Goal: Information Seeking & Learning: Learn about a topic

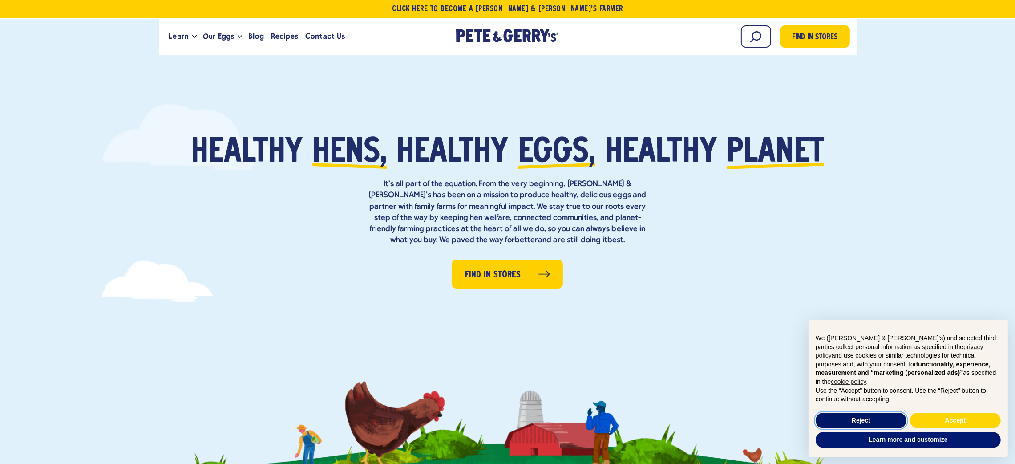
click at [867, 421] on button "Reject" at bounding box center [860, 420] width 91 height 16
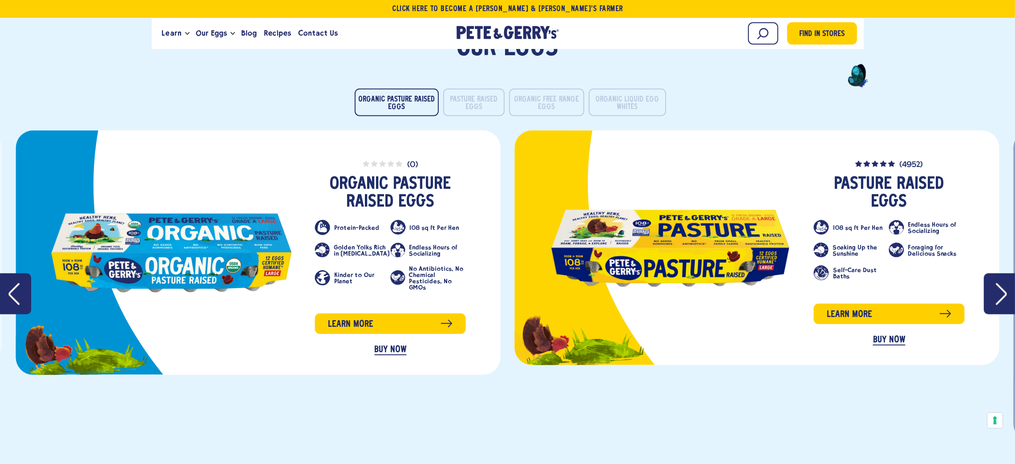
scroll to position [1402, 0]
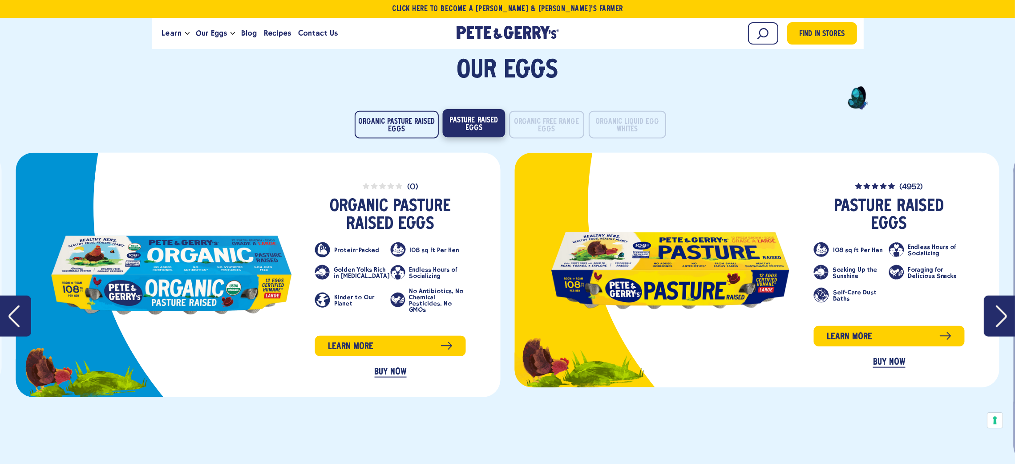
click at [492, 125] on button "Pasture Raised Eggs" at bounding box center [473, 123] width 63 height 28
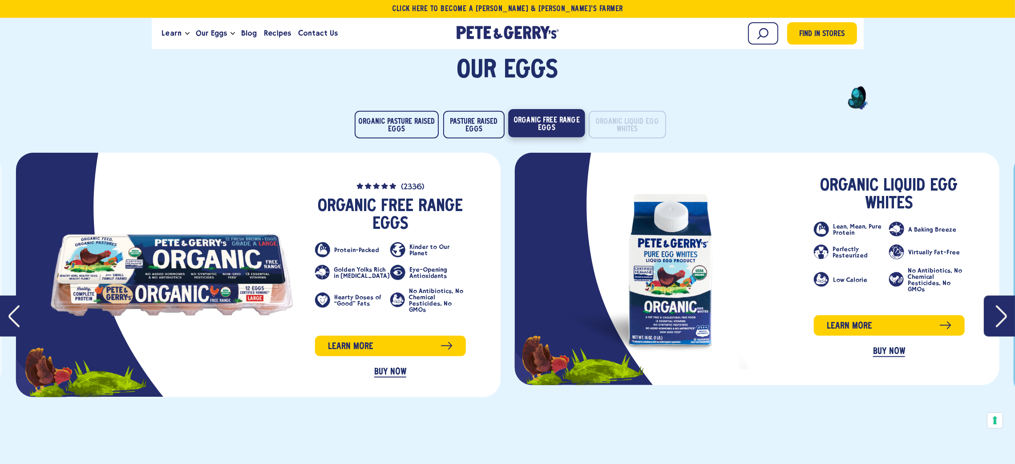
click at [551, 117] on button "Organic Free Range Eggs" at bounding box center [546, 123] width 77 height 28
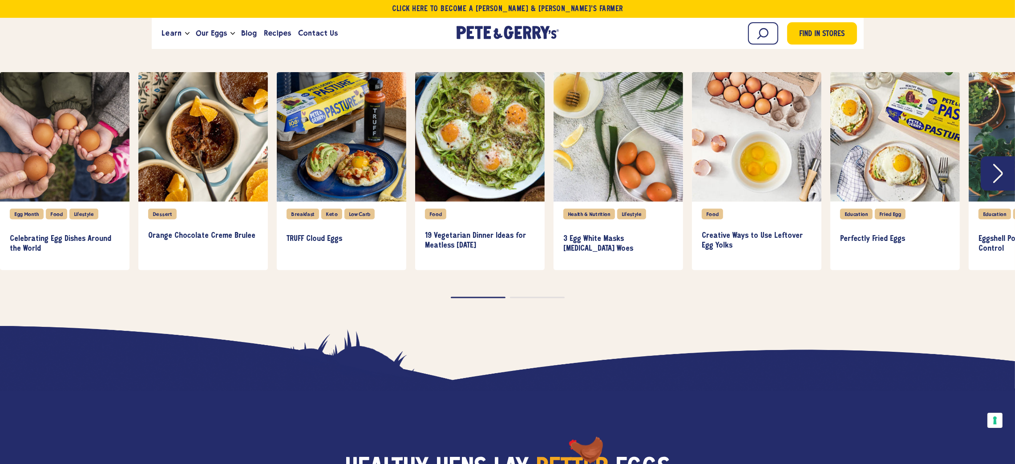
scroll to position [2002, 0]
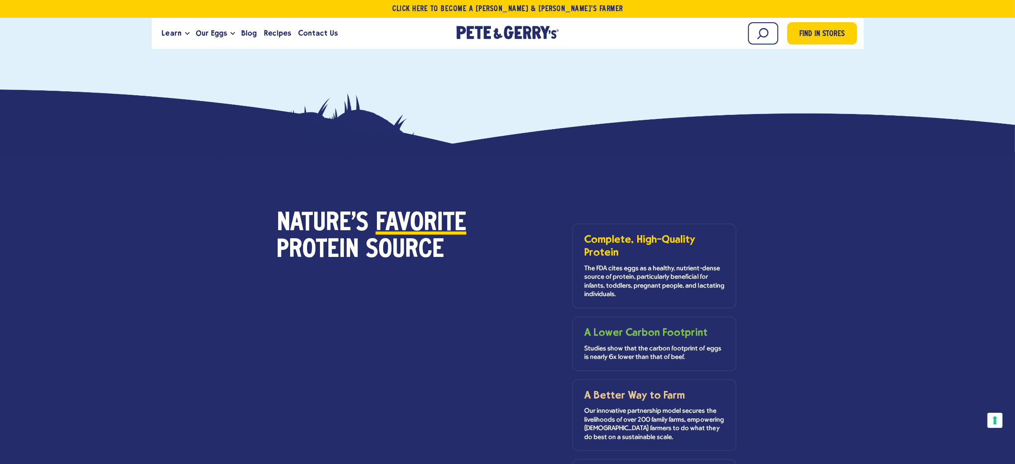
scroll to position [600, 0]
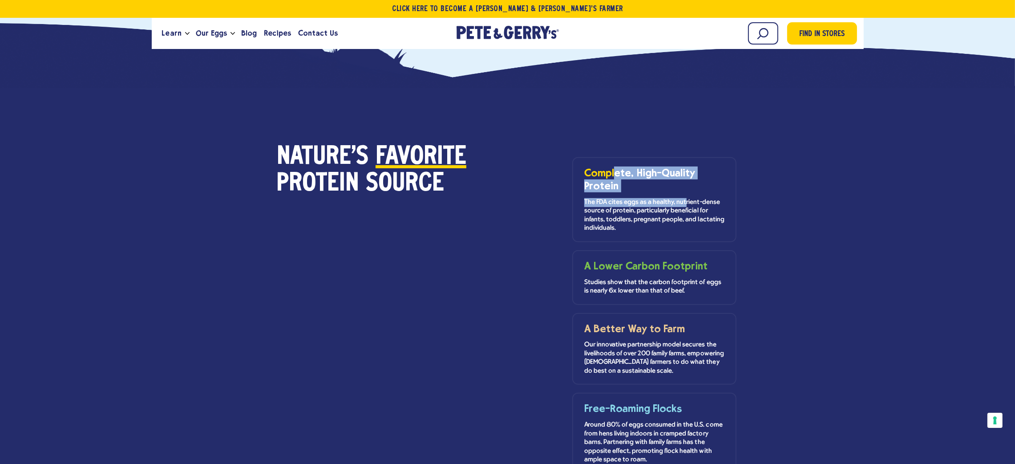
drag, startPoint x: 613, startPoint y: 177, endPoint x: 685, endPoint y: 203, distance: 76.1
click at [685, 203] on div "Complete, High-Quality Protein The FDA cites eggs as a healthy, nutrient-dense …" at bounding box center [654, 199] width 140 height 66
click at [644, 125] on div "Complete, High-Quality Protein The FDA cites eggs as a healthy, nutrient-dense …" at bounding box center [640, 367] width 191 height 492
click at [619, 256] on li "A Lower Carbon Footprint Studies show that the carbon footprint of eggs is near…" at bounding box center [654, 277] width 164 height 55
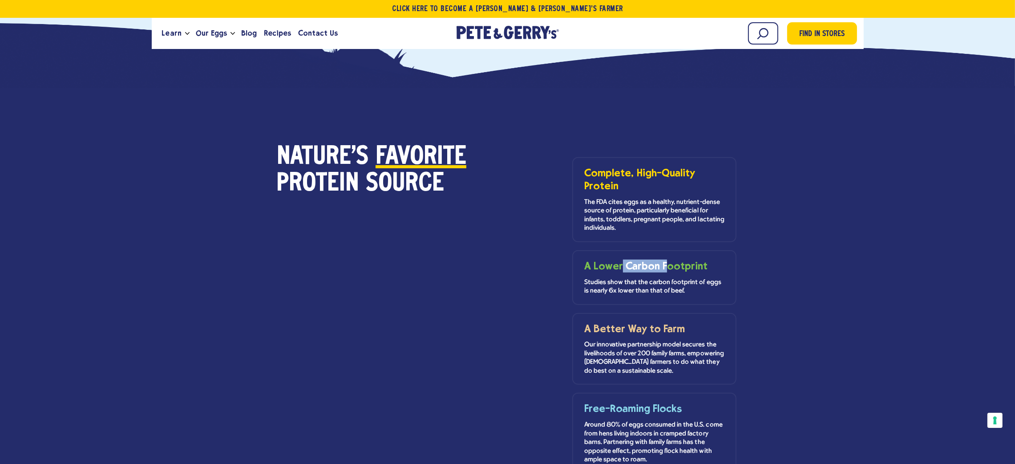
drag, startPoint x: 621, startPoint y: 262, endPoint x: 665, endPoint y: 261, distance: 43.6
click at [665, 261] on h3 "A Lower Carbon Footprint" at bounding box center [654, 265] width 140 height 13
click at [730, 252] on li "A Lower Carbon Footprint Studies show that the carbon footprint of eggs is near…" at bounding box center [654, 277] width 164 height 55
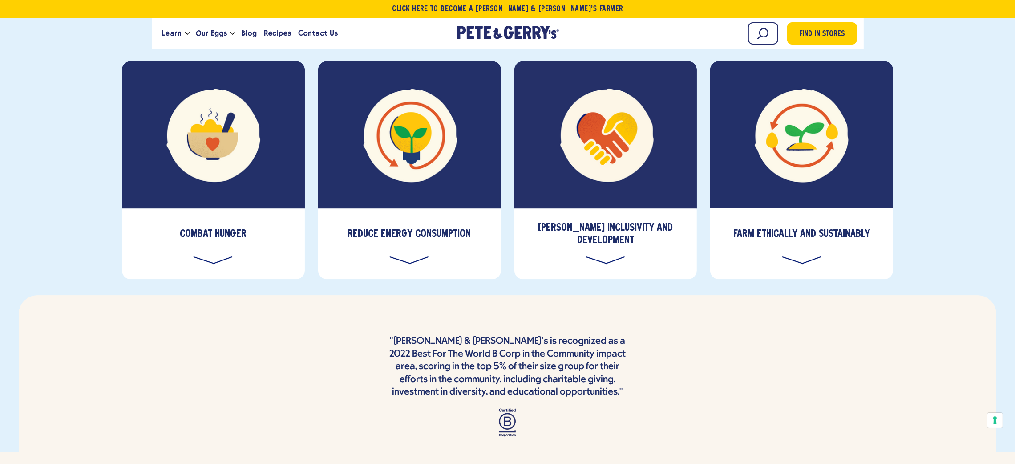
scroll to position [3269, 0]
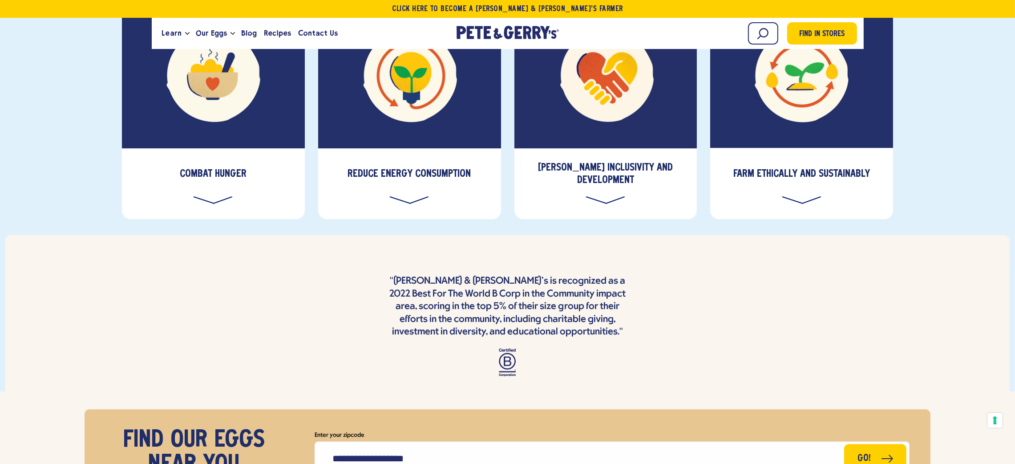
click at [604, 148] on div "Foster Inclusivity and Development" at bounding box center [605, 183] width 183 height 71
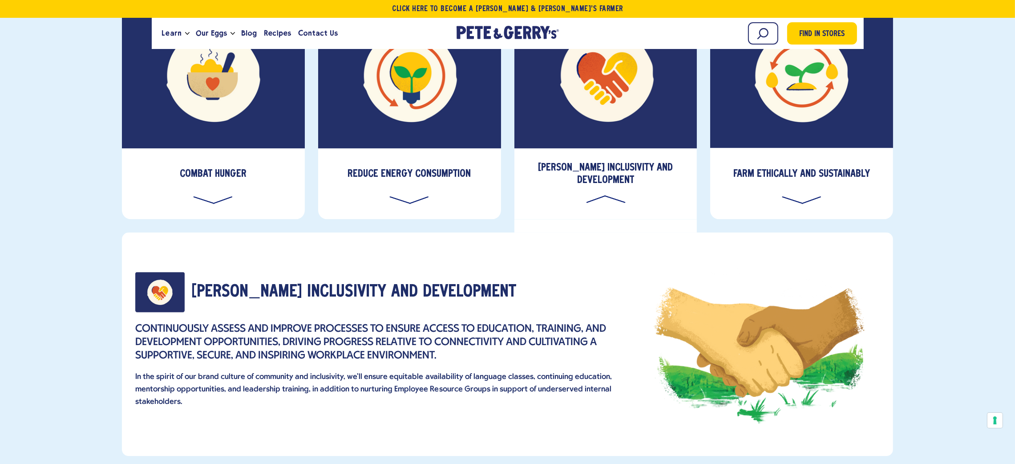
click at [604, 148] on div "Foster Inclusivity and Development" at bounding box center [605, 183] width 183 height 71
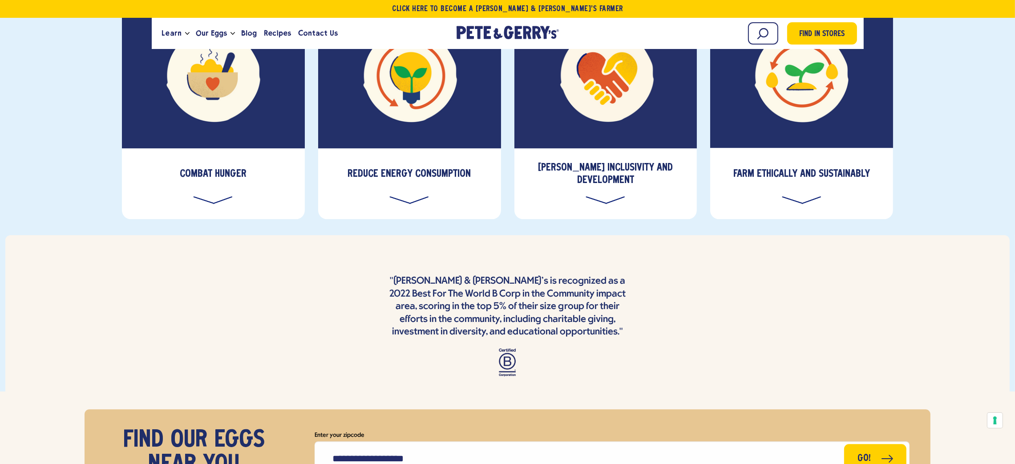
click at [604, 148] on div "Foster Inclusivity and Development" at bounding box center [605, 183] width 183 height 71
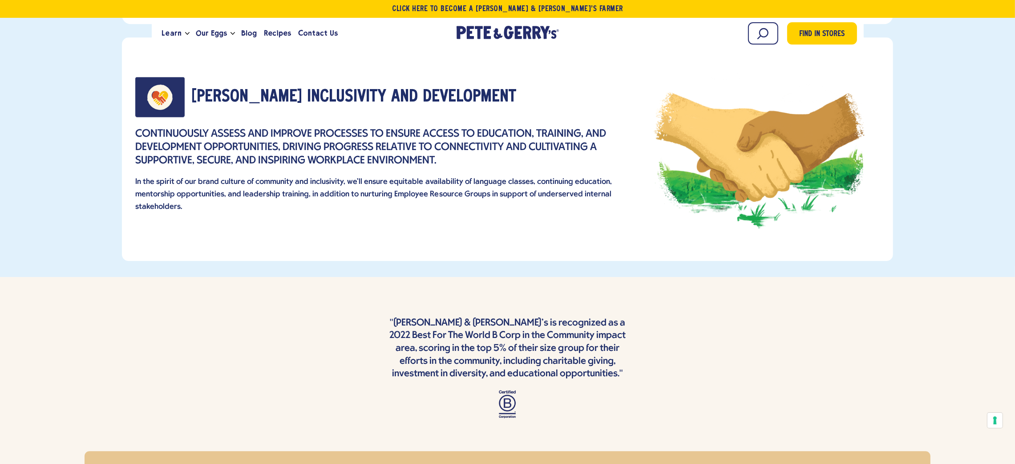
scroll to position [3464, 0]
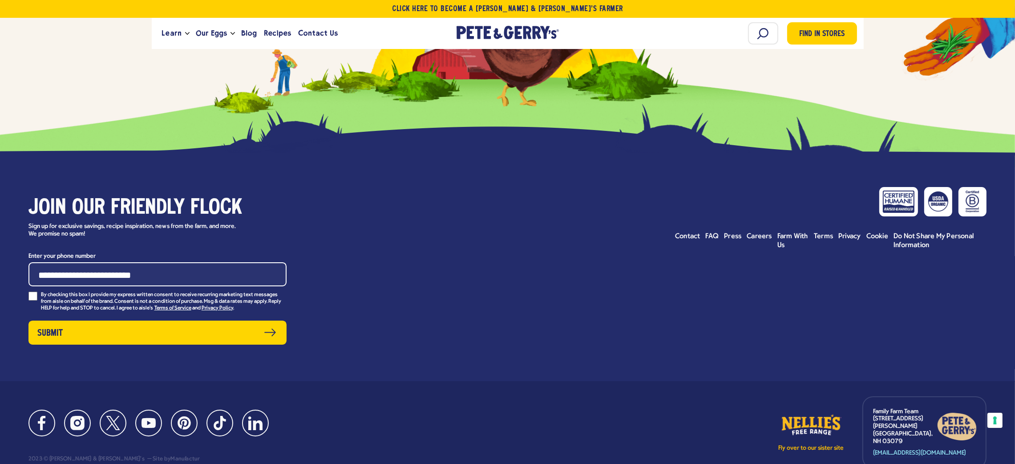
scroll to position [5118, 0]
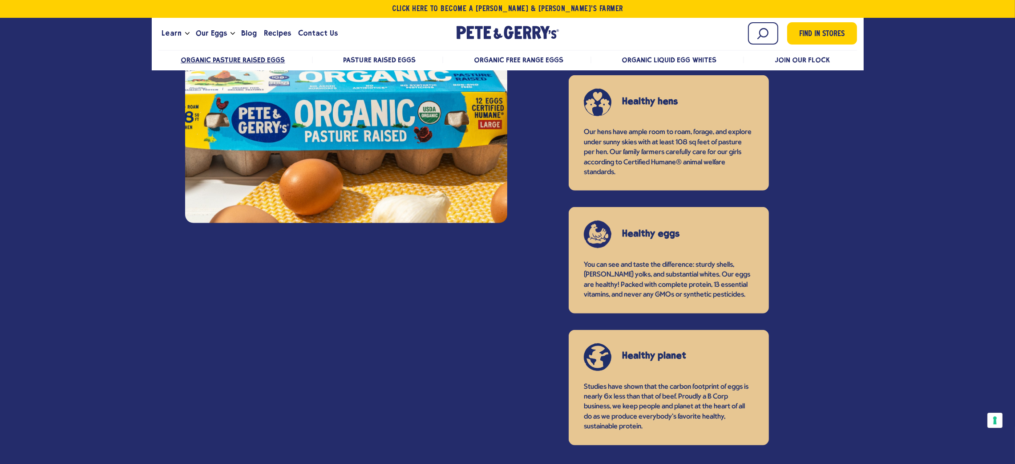
scroll to position [811, 0]
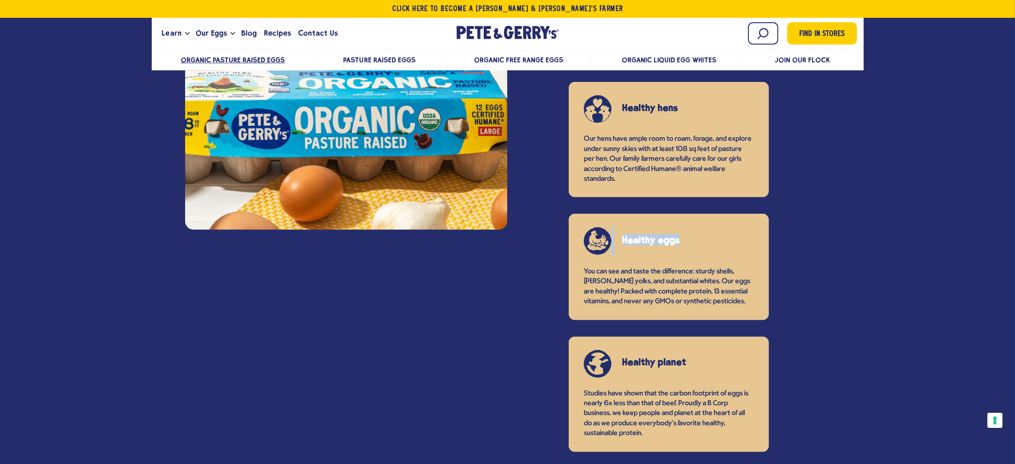
drag, startPoint x: 597, startPoint y: 238, endPoint x: 677, endPoint y: 244, distance: 79.9
click at [677, 244] on li "Healthy eggs You can see and taste the difference: sturdy shells, rich golden y…" at bounding box center [669, 267] width 200 height 106
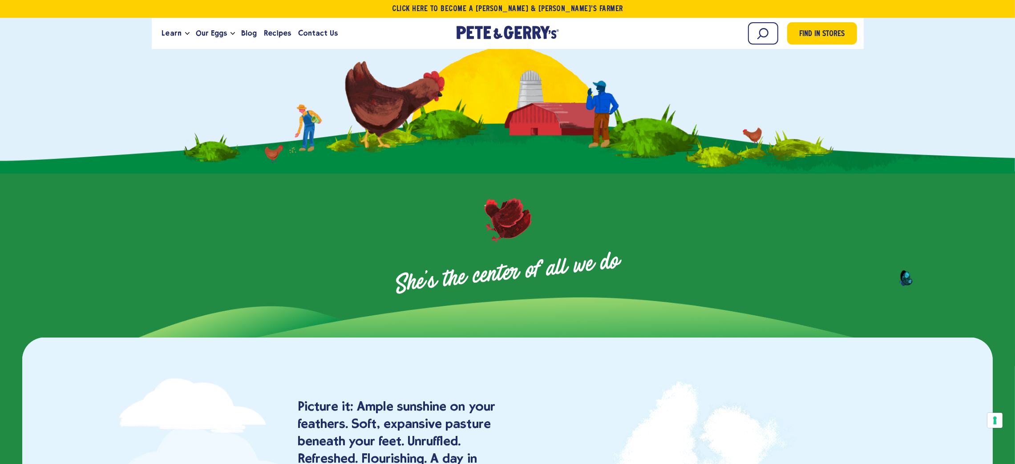
scroll to position [467, 0]
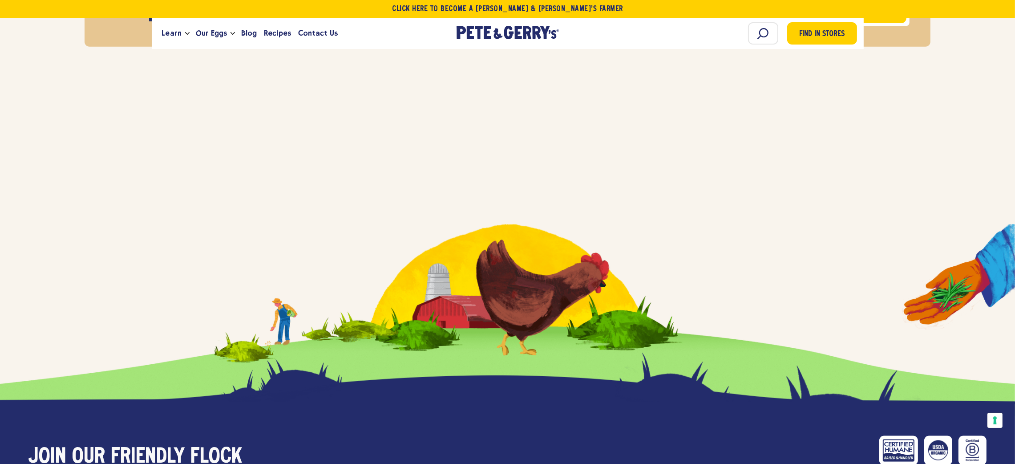
scroll to position [1935, 0]
